Goal: Find specific page/section: Find specific page/section

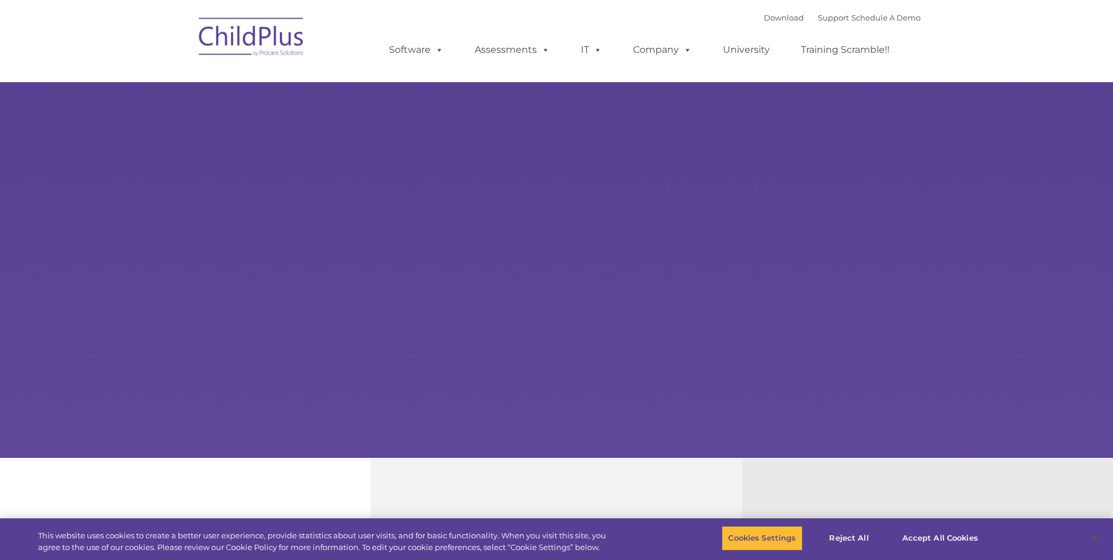
select select "MEDIUM"
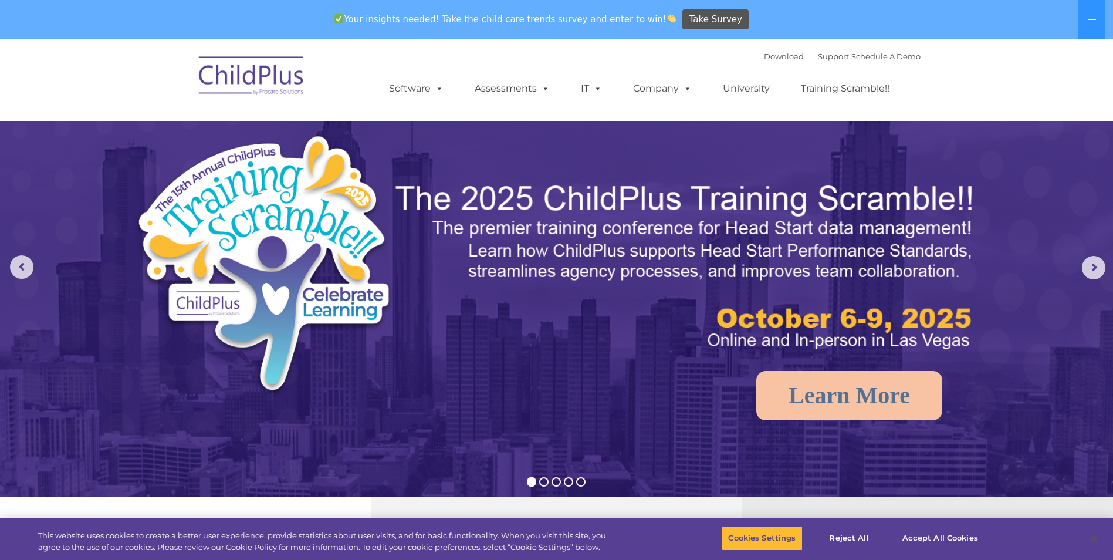
click at [1102, 82] on nav "Download Support | Schedule A Demo  MENU MENU Software ChildPlus: The original…" at bounding box center [556, 80] width 1113 height 82
click at [280, 85] on img at bounding box center [251, 77] width 117 height 59
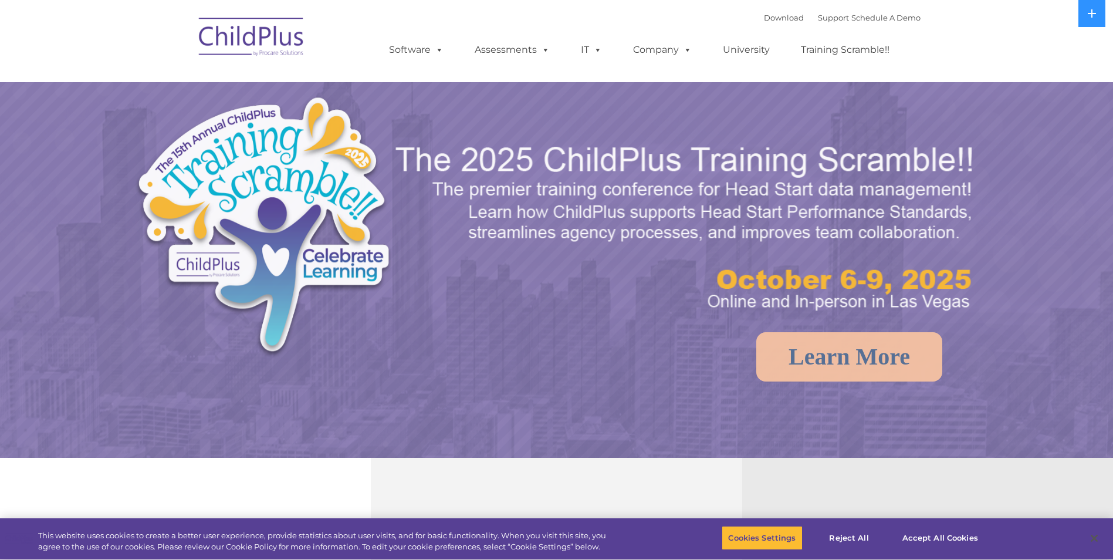
select select "MEDIUM"
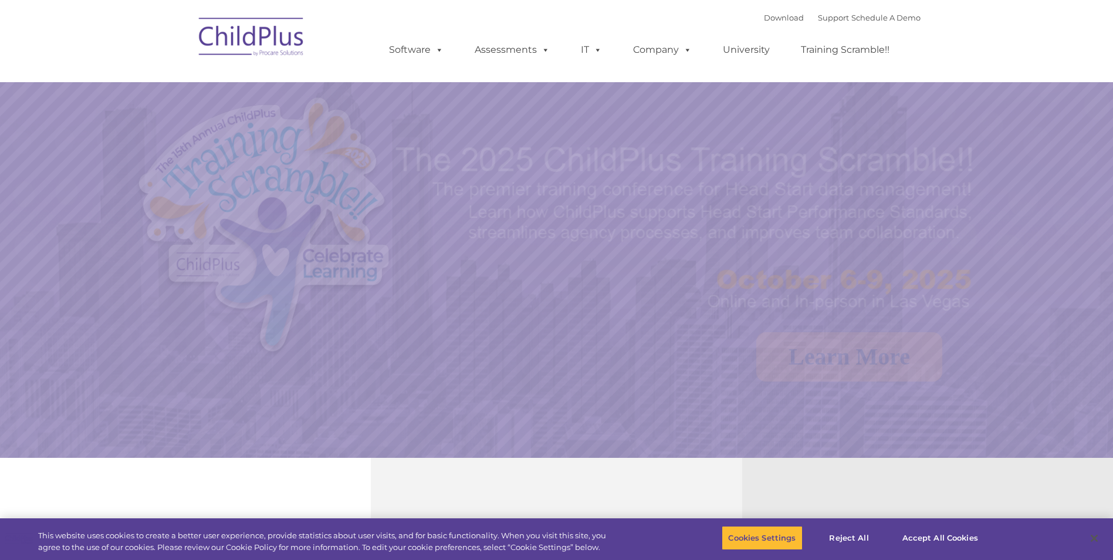
select select "MEDIUM"
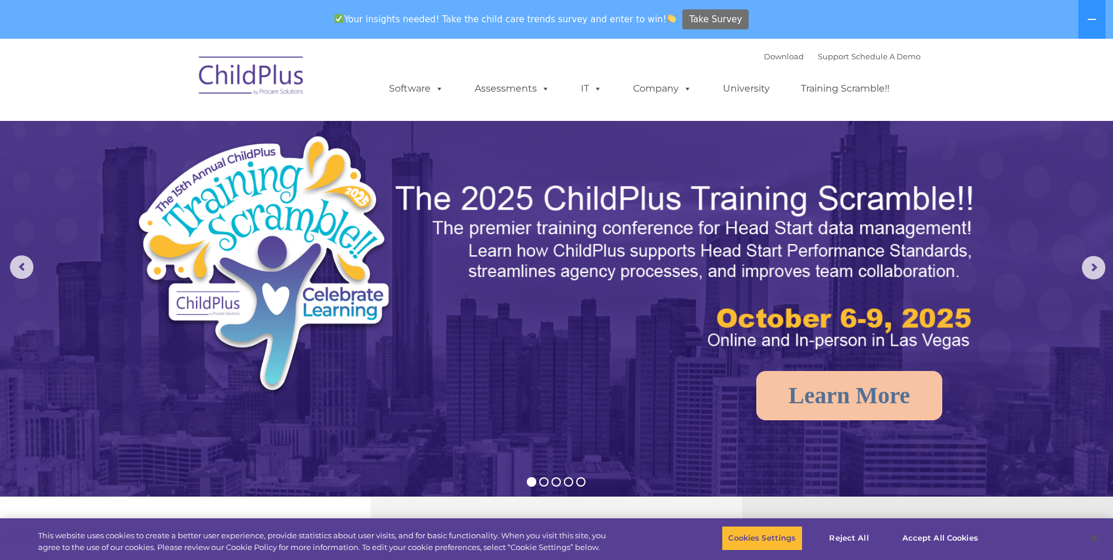
click at [690, 19] on span "Take Survey" at bounding box center [716, 19] width 53 height 21
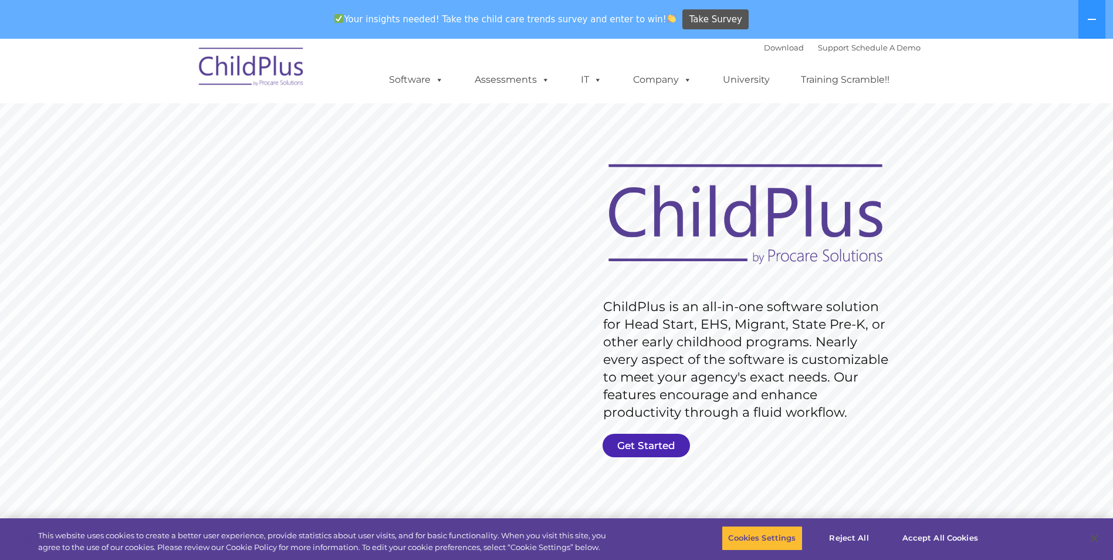
click at [629, 448] on link "Get Started" at bounding box center [646, 445] width 87 height 23
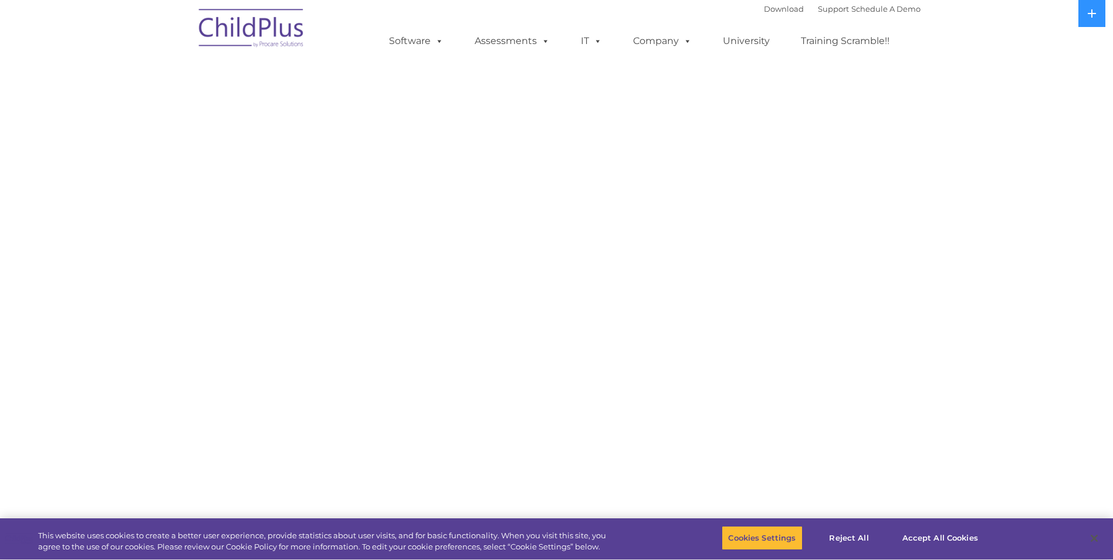
select select "MEDIUM"
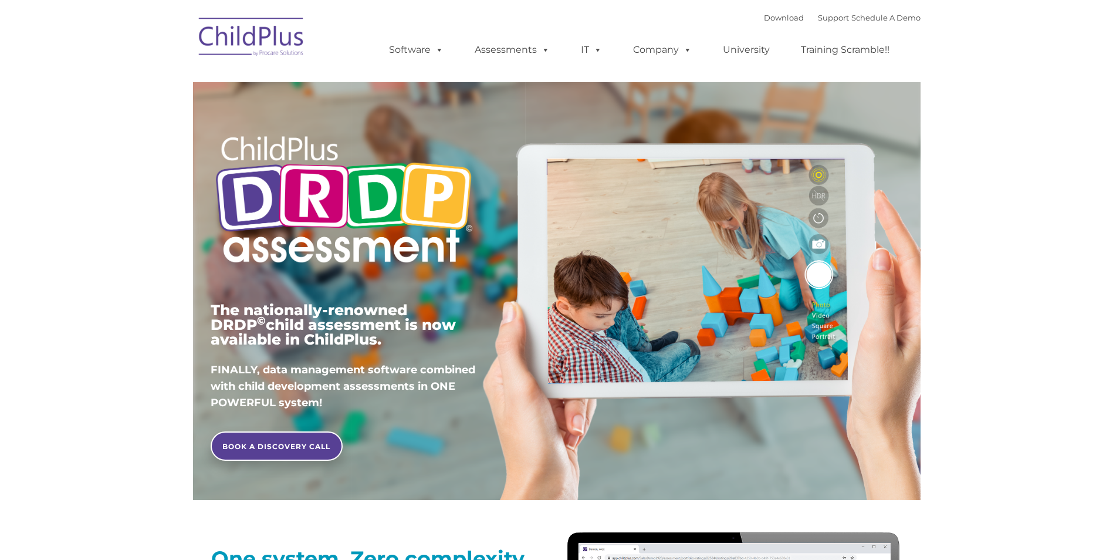
type input ""
